Goal: Find contact information: Find contact information

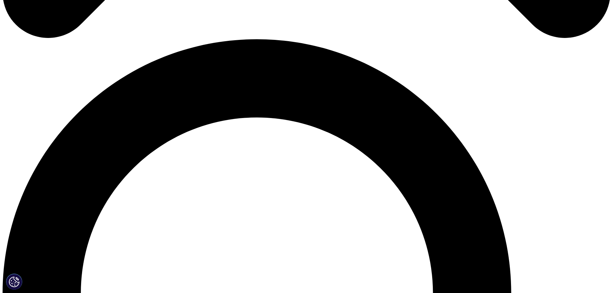
scroll to position [656, 0]
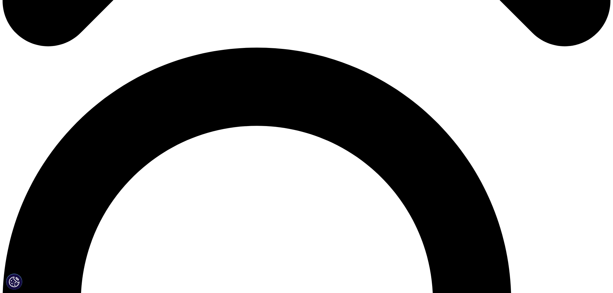
scroll to position [579, 0]
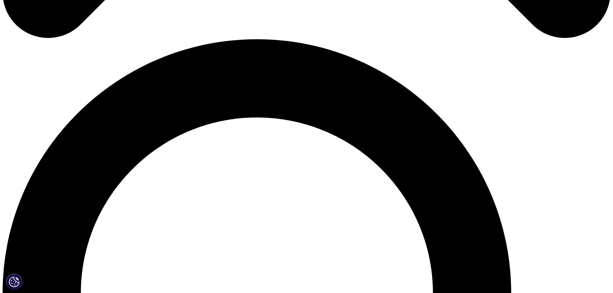
drag, startPoint x: 190, startPoint y: 187, endPoint x: 146, endPoint y: 182, distance: 44.7
copy link "[PHONE_NUMBER]"
drag, startPoint x: 212, startPoint y: 196, endPoint x: 134, endPoint y: 195, distance: 77.9
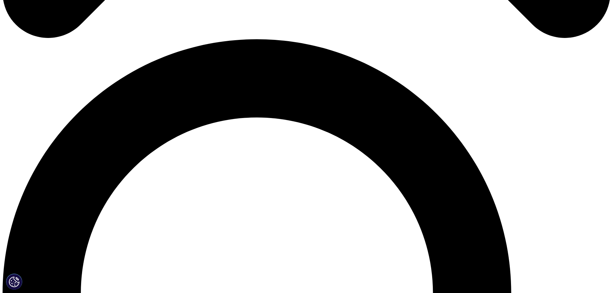
copy link "[EMAIL_ADDRESS][DOMAIN_NAME]"
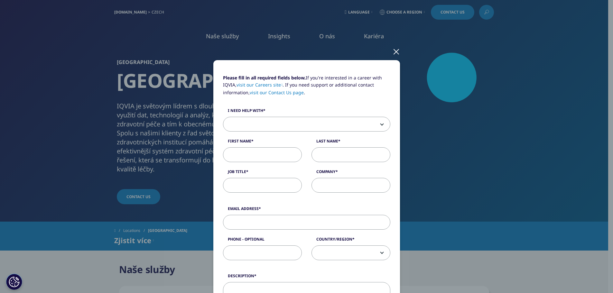
click at [393, 52] on div at bounding box center [396, 51] width 7 height 18
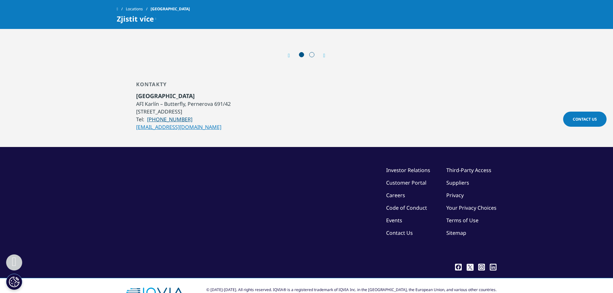
scroll to position [656, 0]
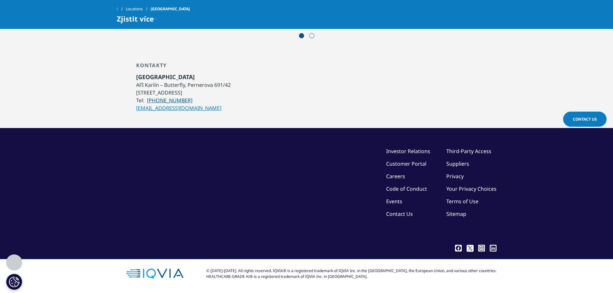
click at [408, 216] on link "Contact Us" at bounding box center [399, 214] width 27 height 7
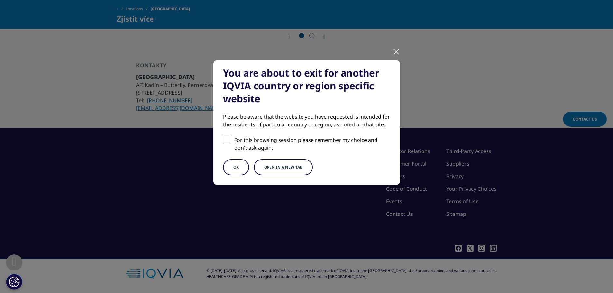
click at [394, 51] on div at bounding box center [396, 51] width 7 height 18
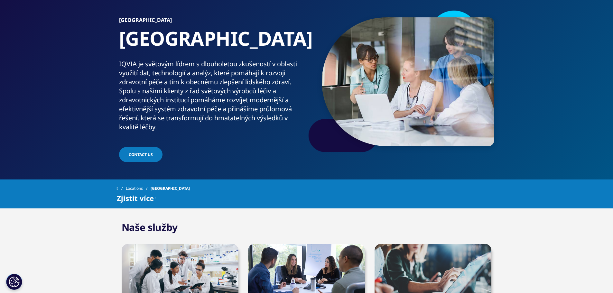
scroll to position [0, 0]
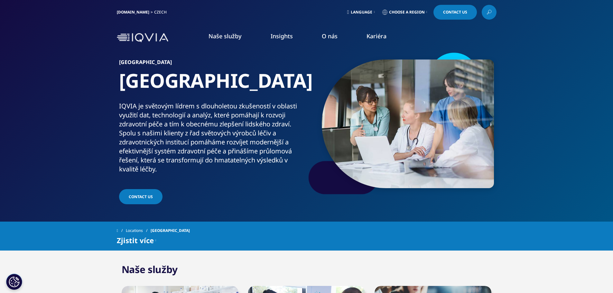
click at [150, 192] on link "Contact US" at bounding box center [140, 196] width 43 height 15
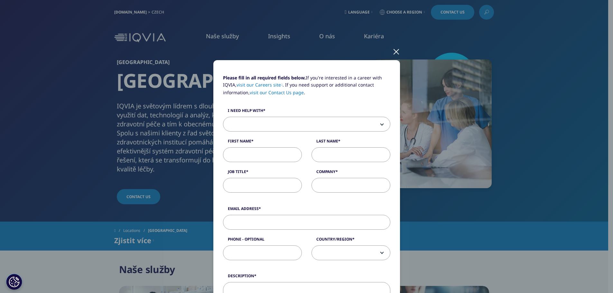
click at [265, 85] on link "visit our Careers site" at bounding box center [260, 85] width 46 height 6
click at [272, 93] on link "visit our Contact Us page" at bounding box center [277, 92] width 54 height 6
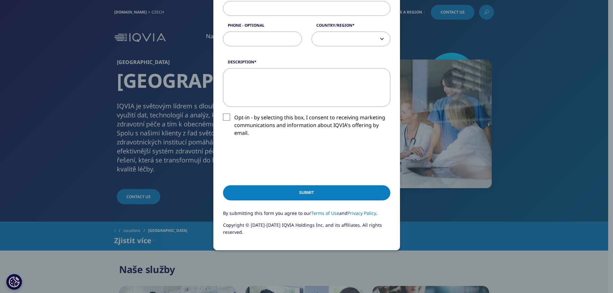
scroll to position [225, 0]
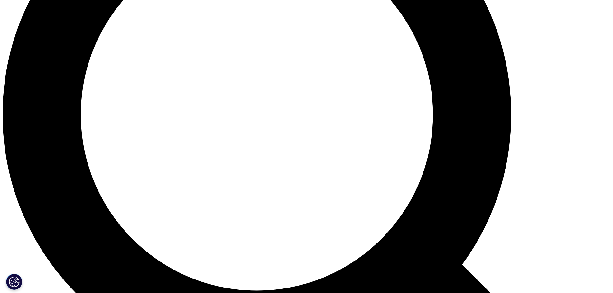
scroll to position [773, 0]
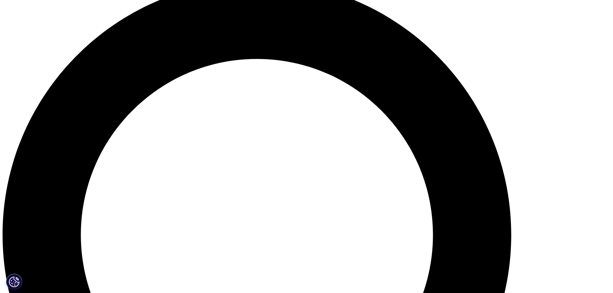
scroll to position [629, 0]
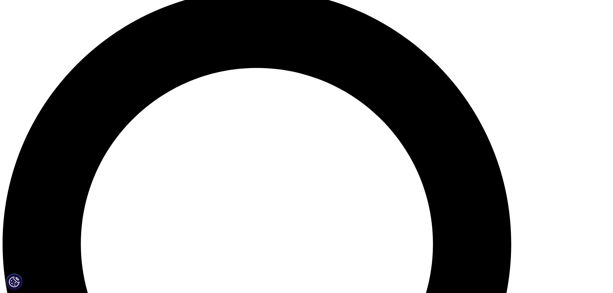
drag, startPoint x: 157, startPoint y: 191, endPoint x: 117, endPoint y: 196, distance: 41.2
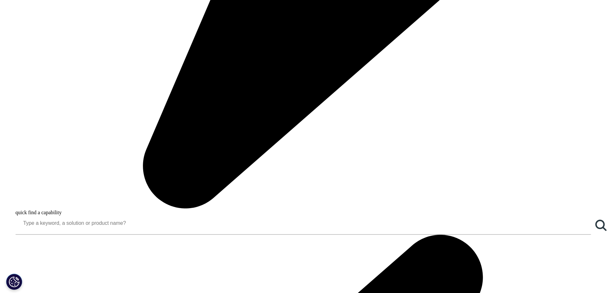
copy p "+1 866 267 4479"
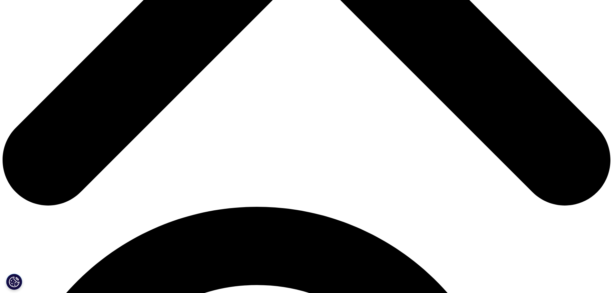
scroll to position [451, 0]
